Goal: Feedback & Contribution: Submit feedback/report problem

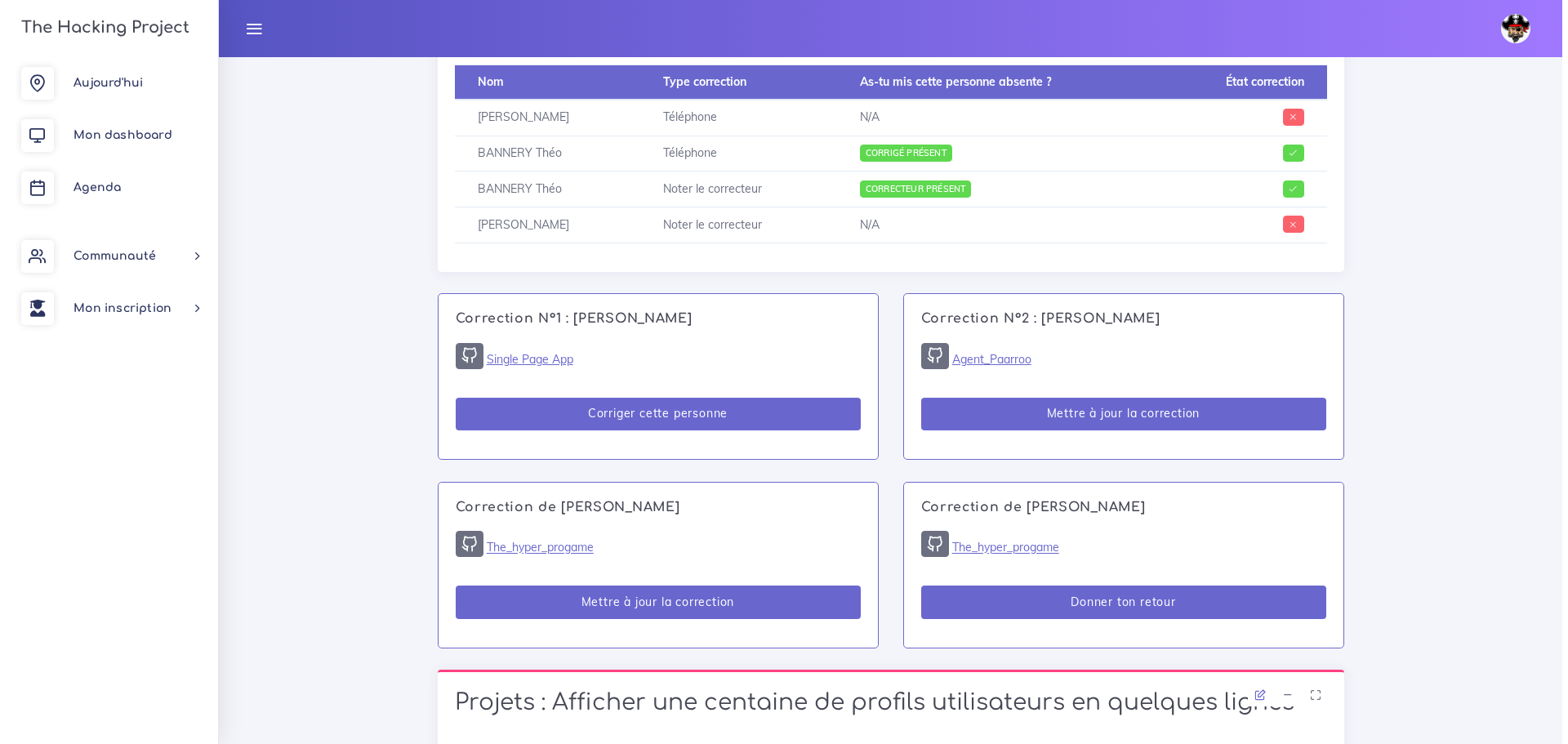
scroll to position [990, 0]
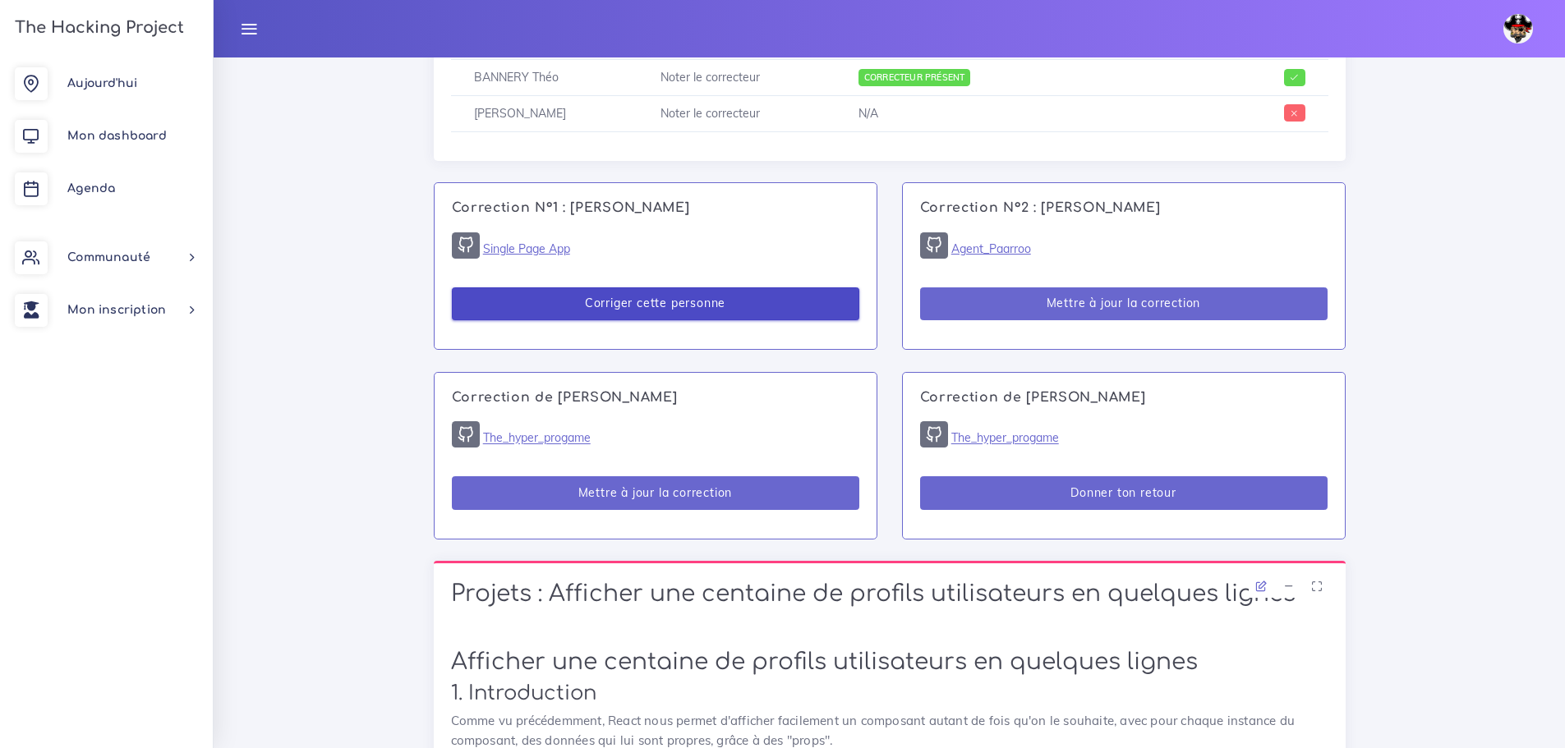
click at [634, 309] on button "Corriger cette personne" at bounding box center [655, 304] width 407 height 34
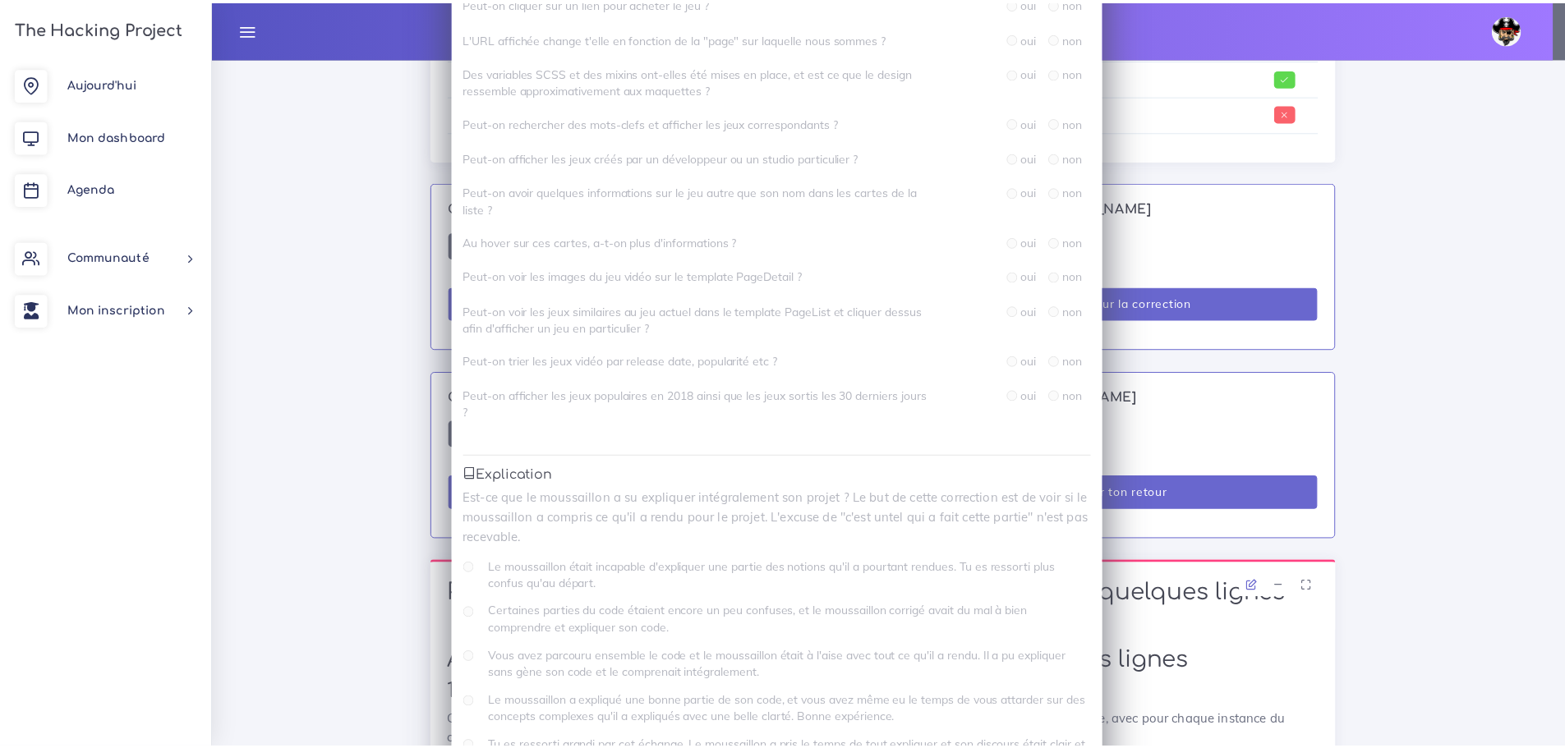
scroll to position [657, 0]
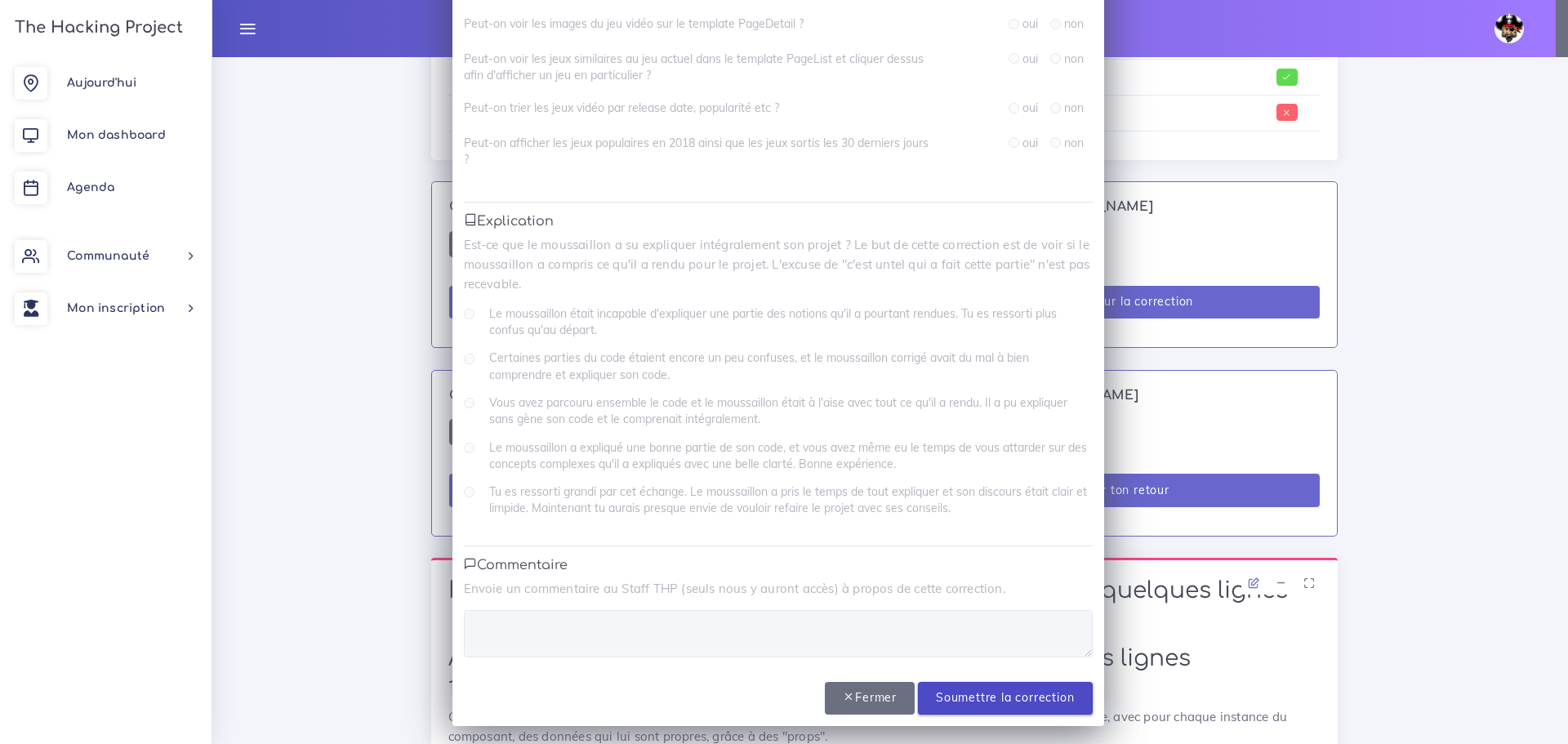
click at [972, 697] on input "Soumettre la correction" at bounding box center [1004, 699] width 174 height 34
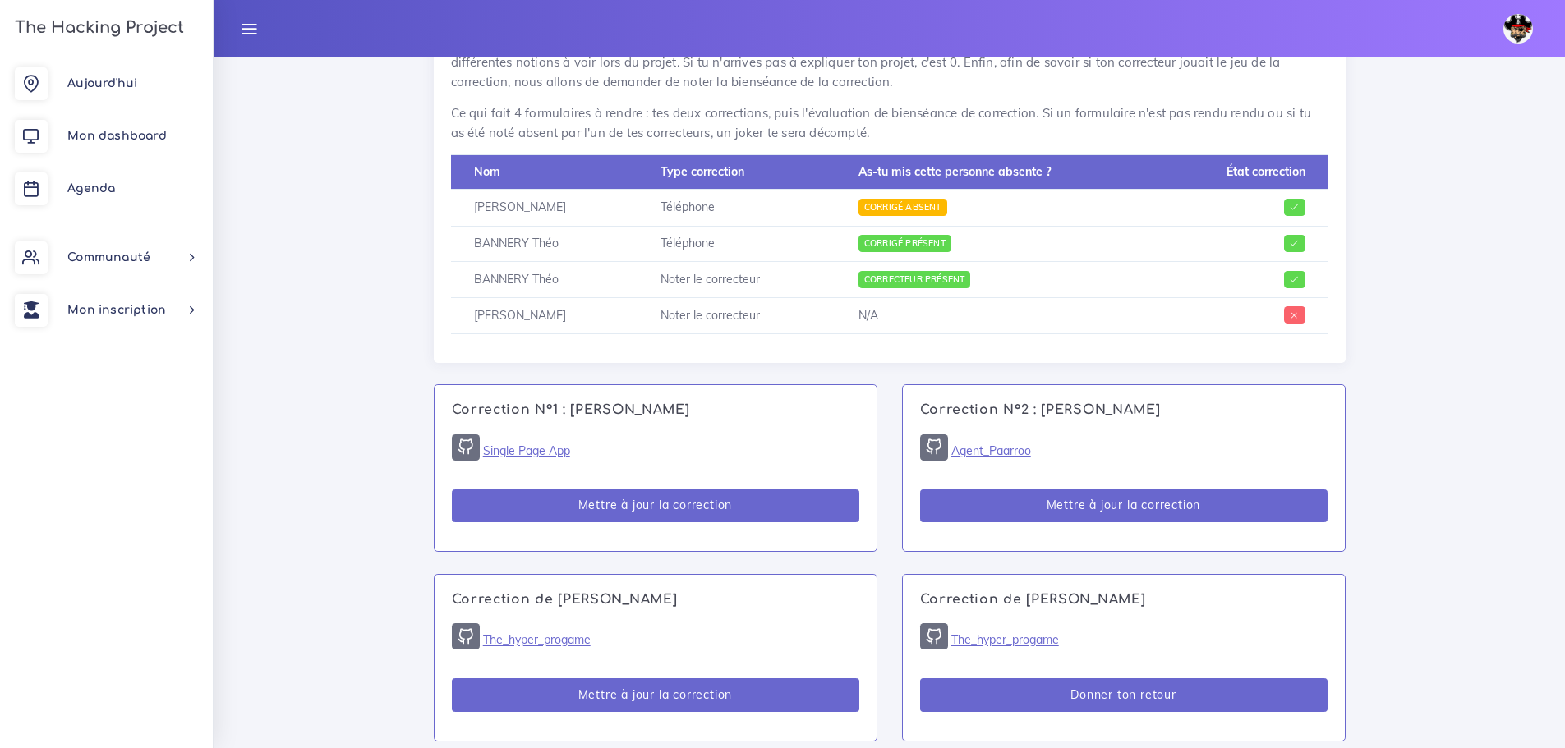
scroll to position [821, 0]
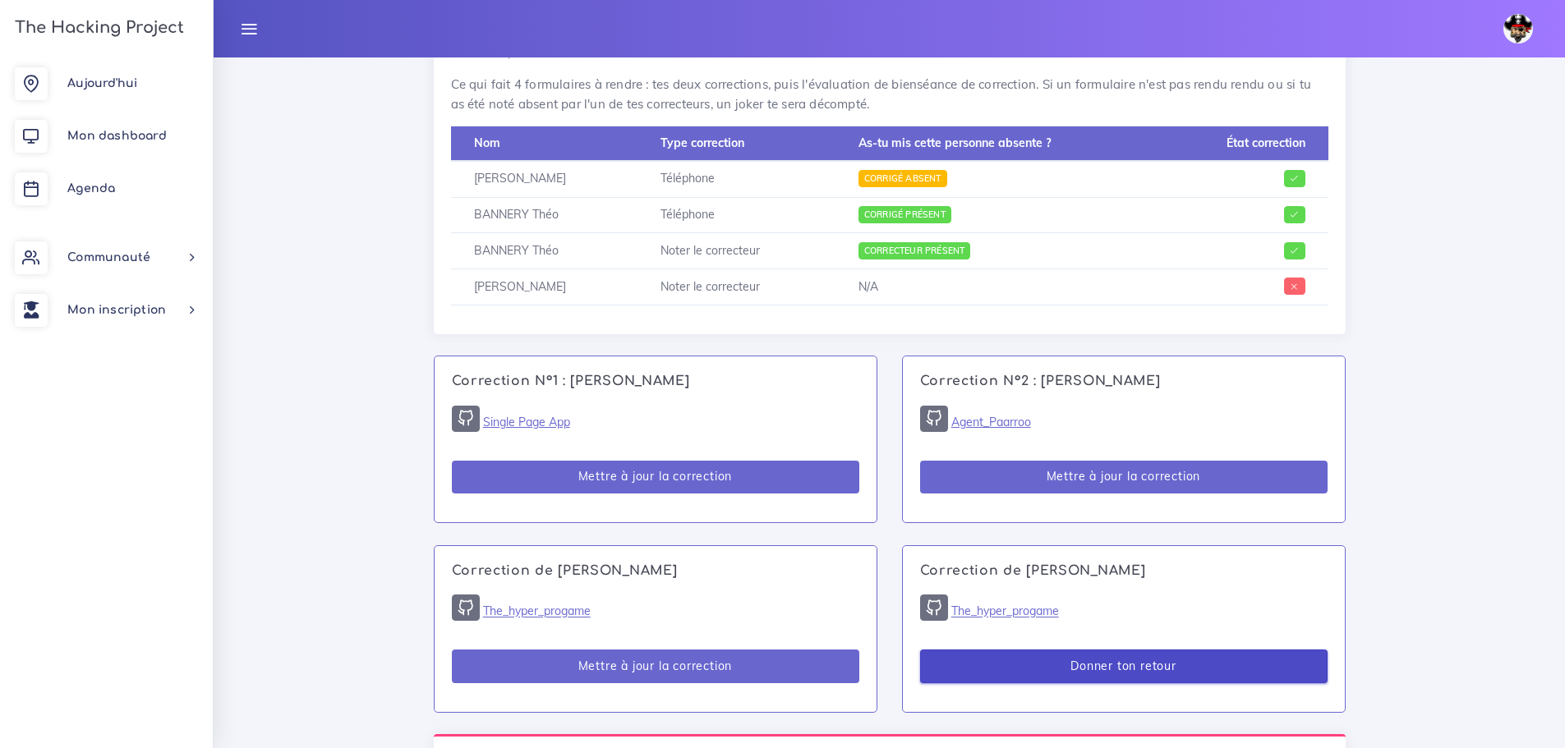
click at [1044, 676] on button "Donner ton retour" at bounding box center [1123, 667] width 407 height 34
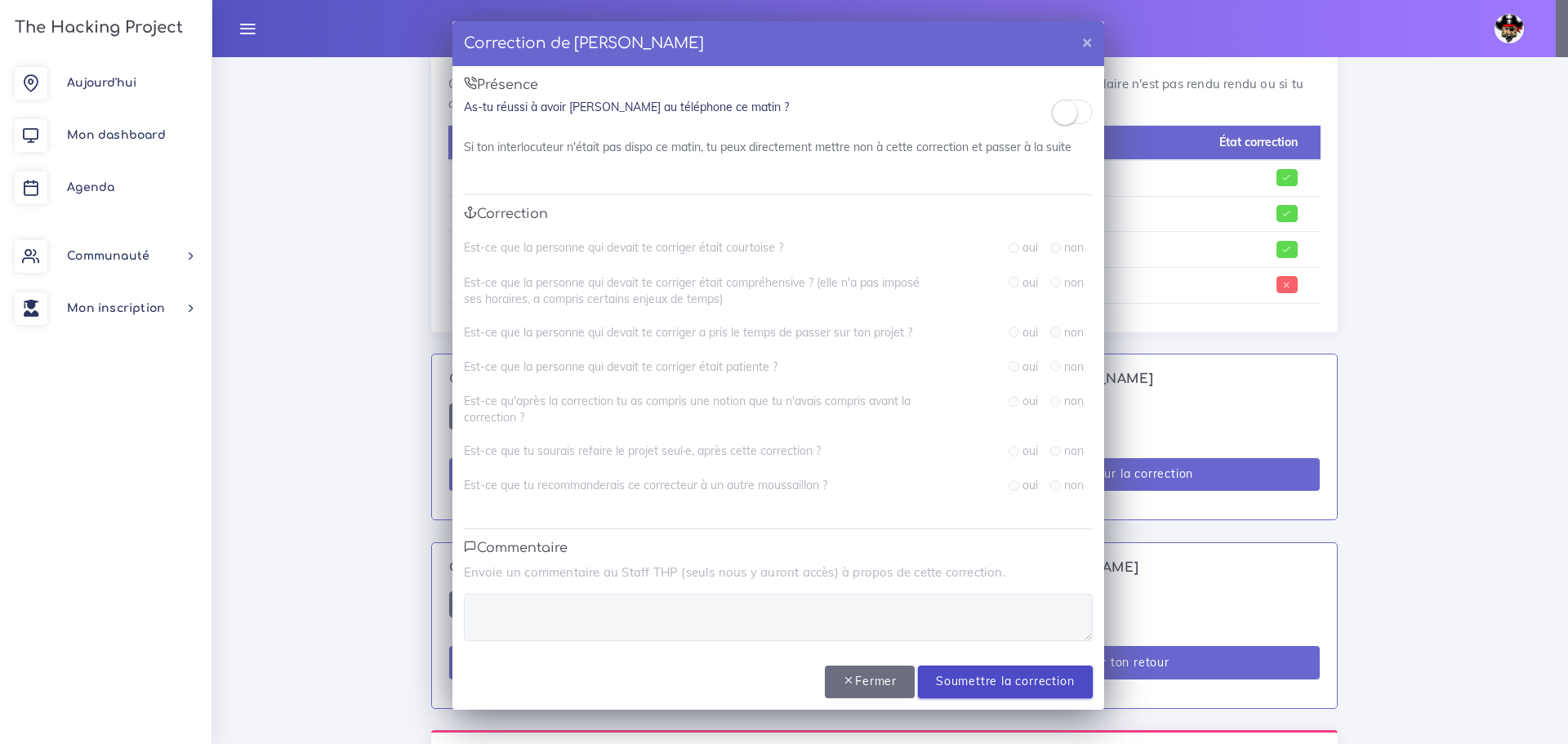
click at [1005, 684] on input "Soumettre la correction" at bounding box center [1004, 682] width 174 height 34
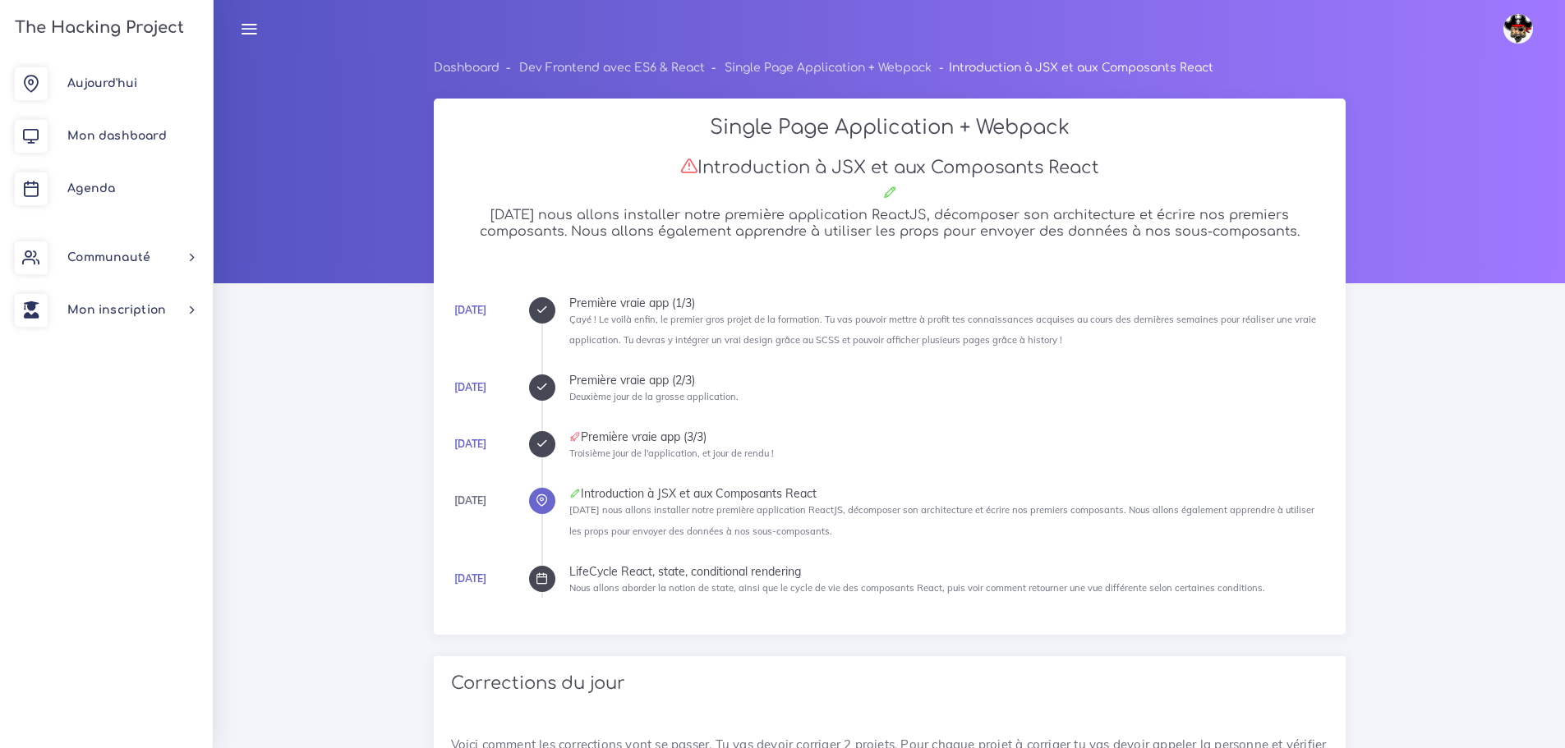
scroll to position [821, 0]
